Goal: Find specific page/section: Find specific page/section

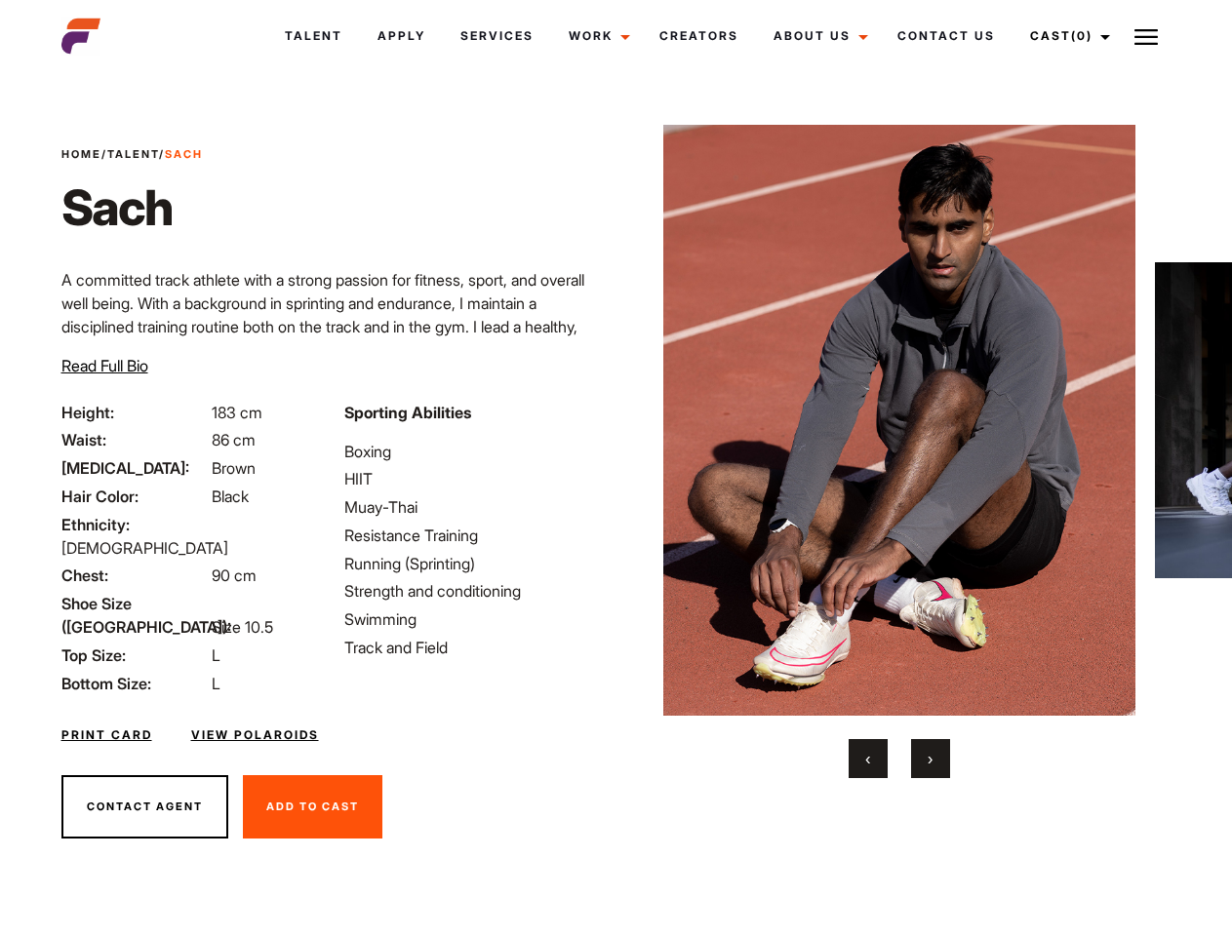
click at [1065, 36] on link "Cast (0)" at bounding box center [1066, 36] width 109 height 53
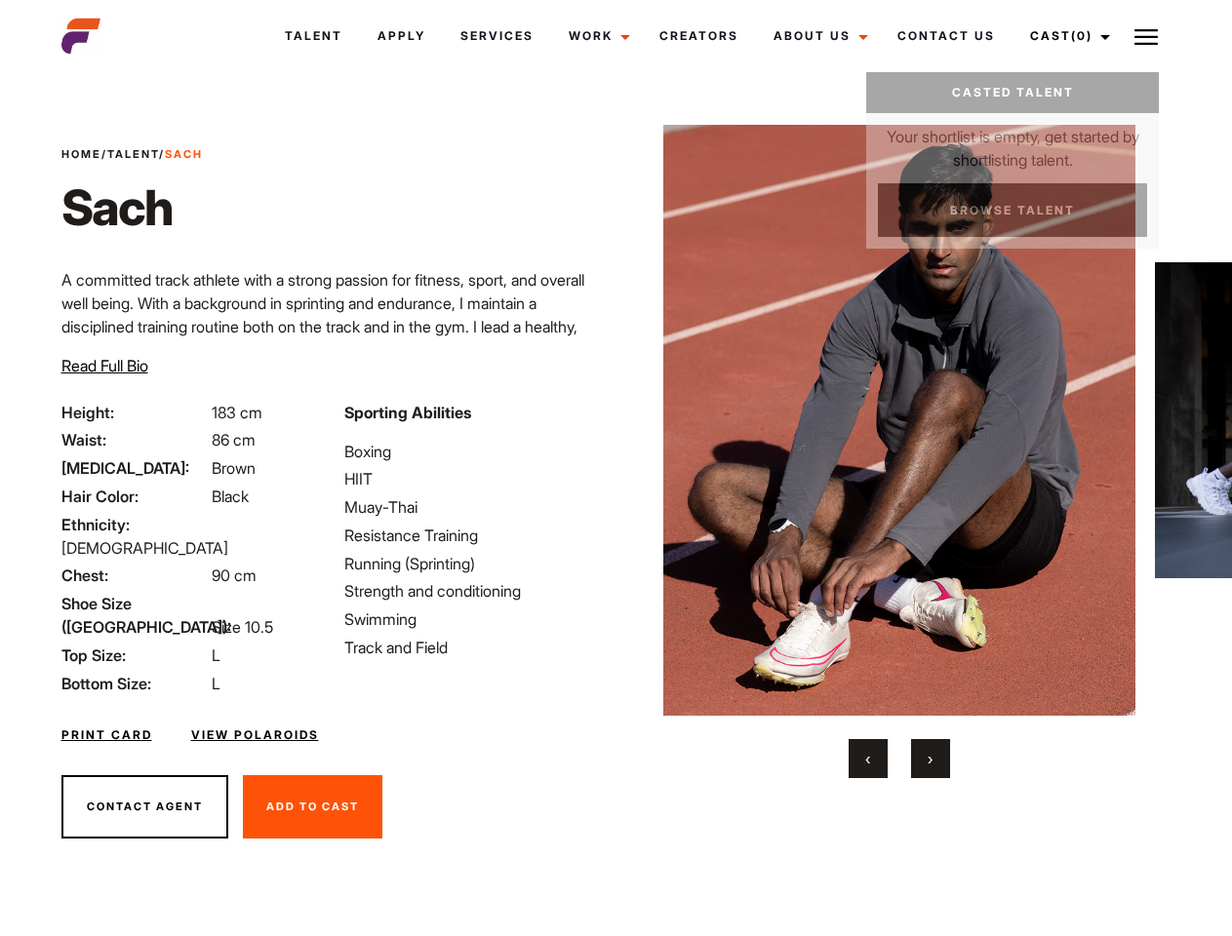
click at [1146, 36] on img at bounding box center [1145, 36] width 23 height 23
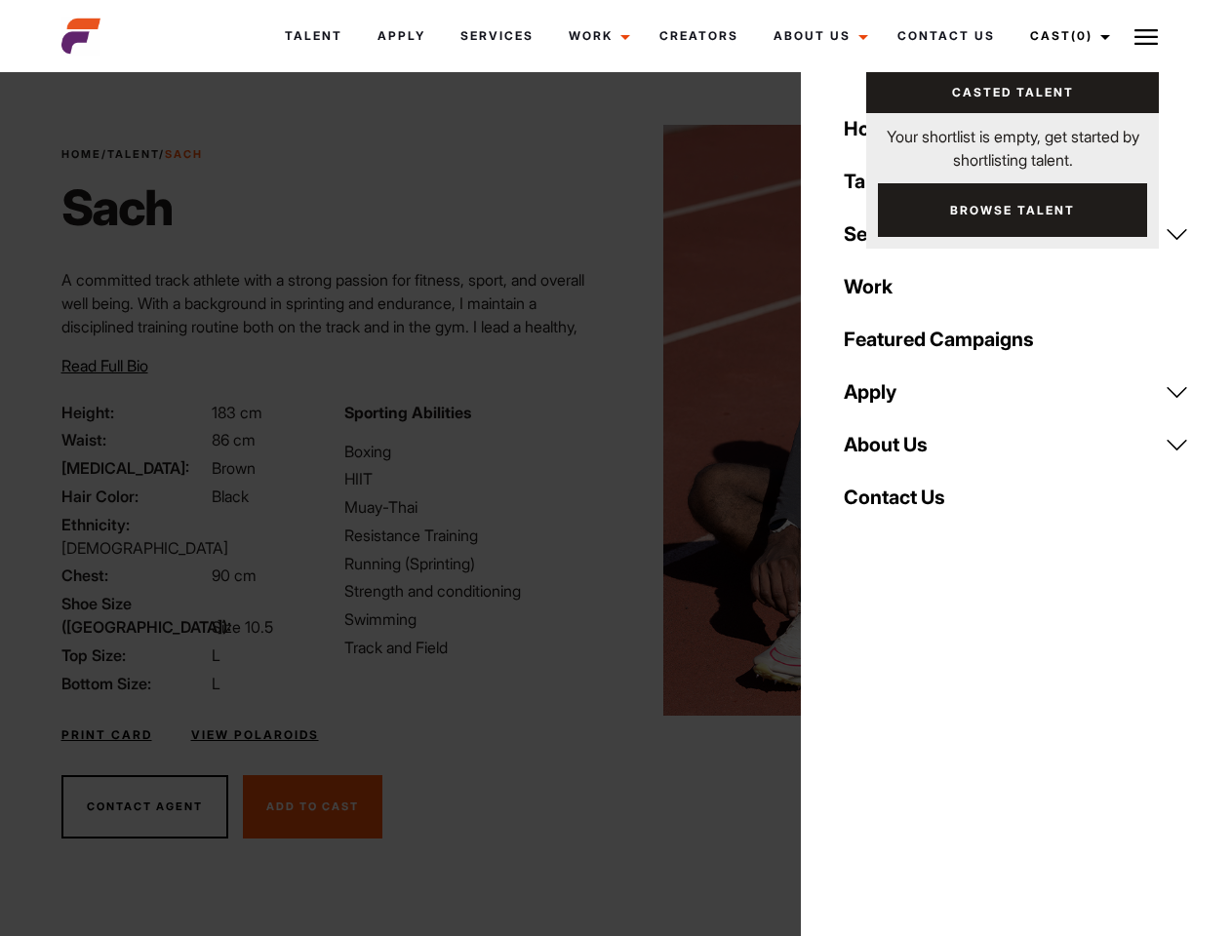
click at [898, 452] on img at bounding box center [899, 420] width 473 height 591
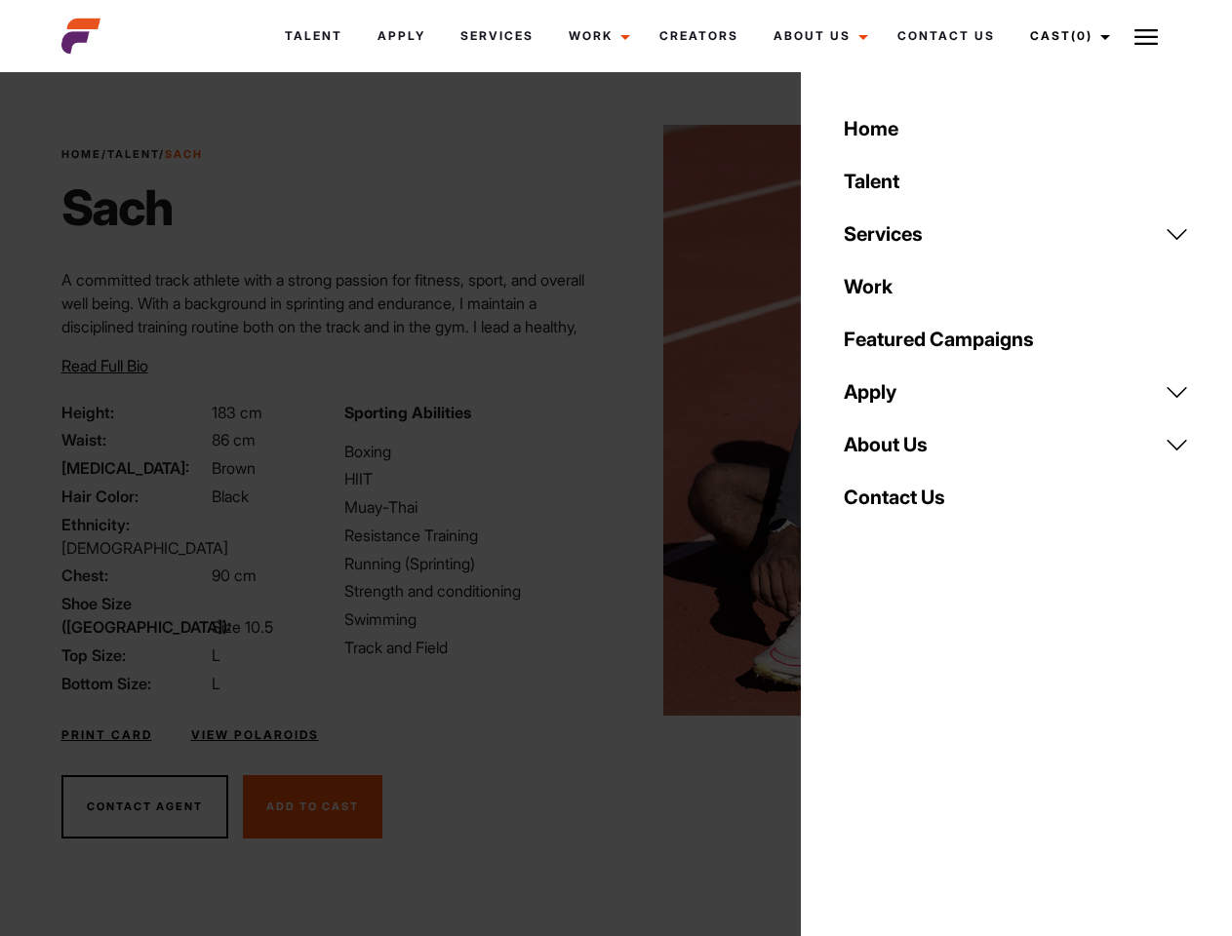
click at [615, 420] on div "Sporting Abilities Boxing HIIT Muay-Thai Resistance Training Running (Sprinting…" at bounding box center [474, 548] width 283 height 295
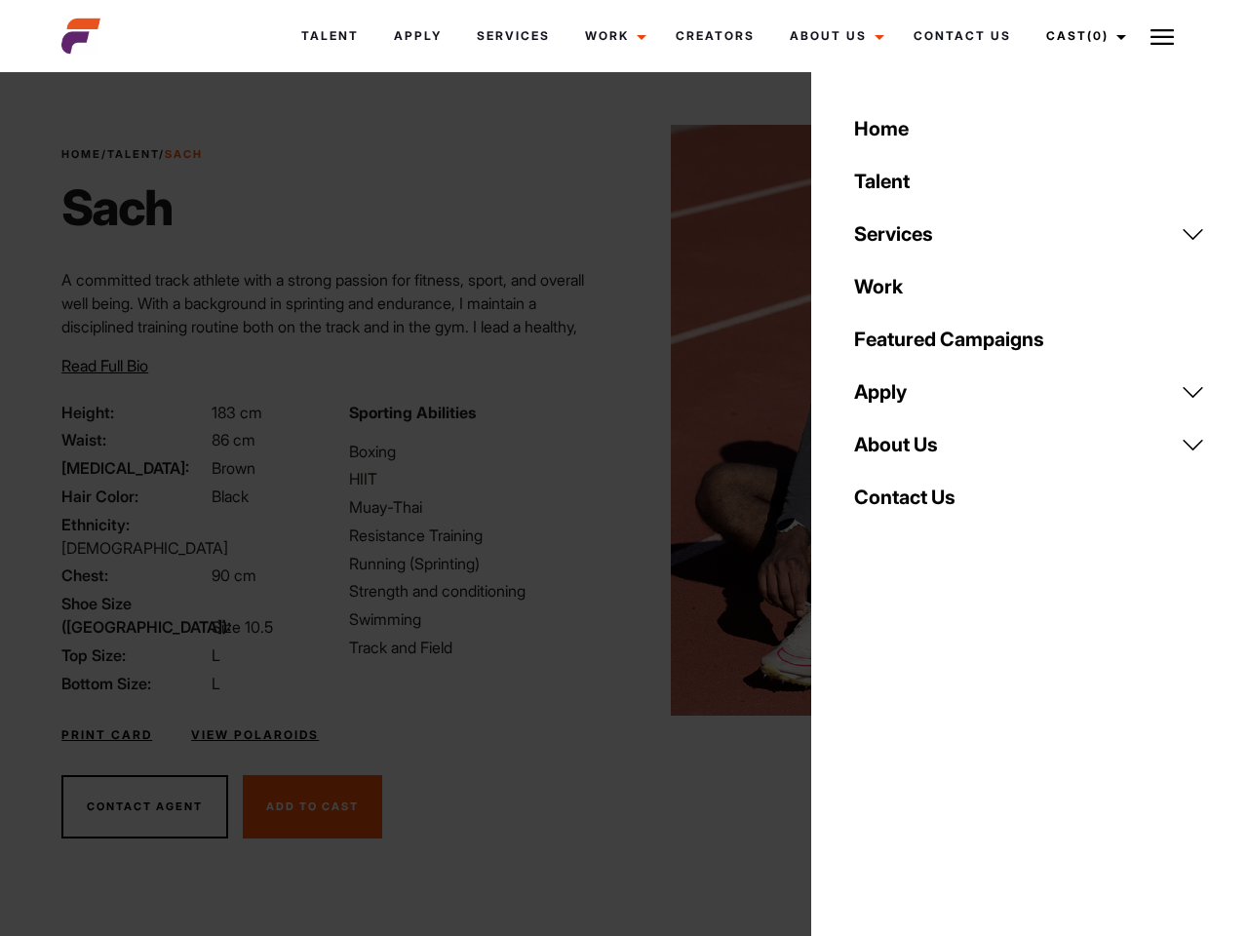
click at [868, 759] on body "Talent Apply Services Work Campaigns Jobs Job Request Creators About Us Founder…" at bounding box center [624, 526] width 1248 height 896
click at [930, 759] on div "Home Talent Services Talent Casting Photography Videography Creative Hair and M…" at bounding box center [1029, 468] width 437 height 936
